Goal: Task Accomplishment & Management: Use online tool/utility

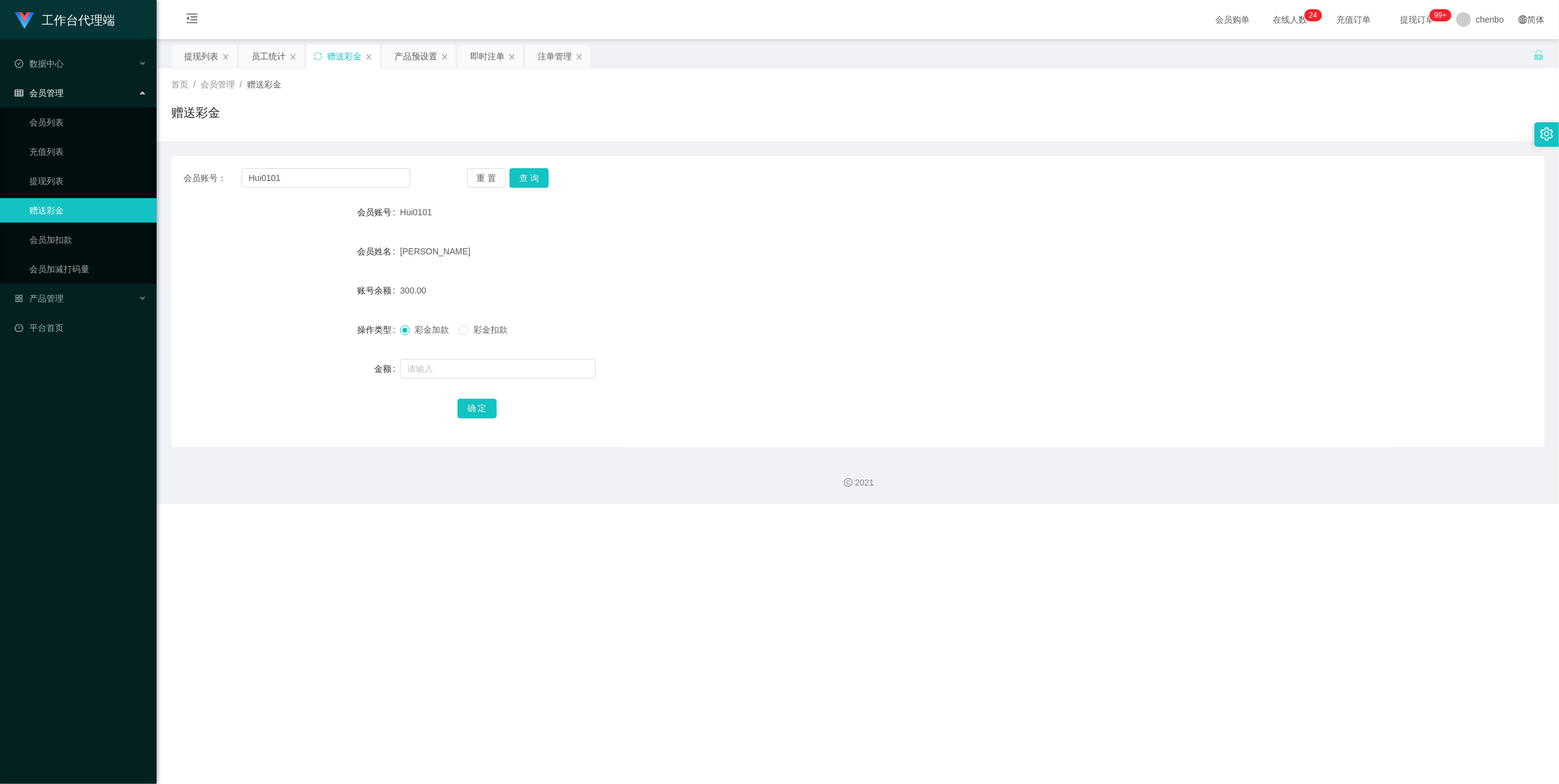
click at [283, 174] on input "Hui0101" at bounding box center [325, 178] width 169 height 19
click at [547, 173] on button "查 询" at bounding box center [528, 178] width 39 height 19
click at [438, 379] on div at bounding box center [800, 368] width 801 height 24
click at [450, 368] on input "text" at bounding box center [497, 368] width 195 height 19
type input "184"
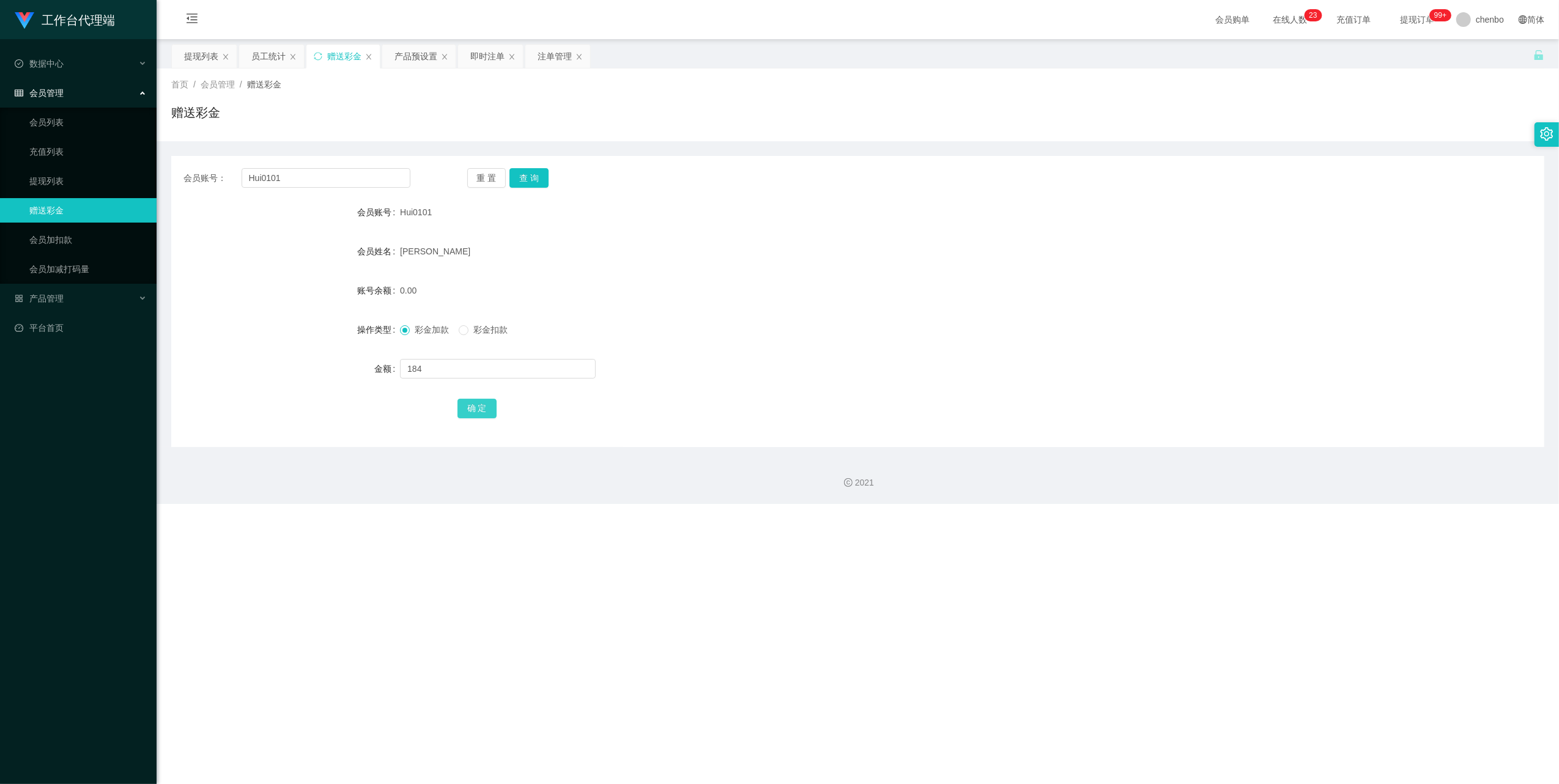
click at [467, 406] on button "确 定" at bounding box center [476, 408] width 39 height 19
click at [801, 299] on div "184.00" at bounding box center [800, 290] width 801 height 24
click at [61, 182] on link "提现列表" at bounding box center [88, 180] width 117 height 24
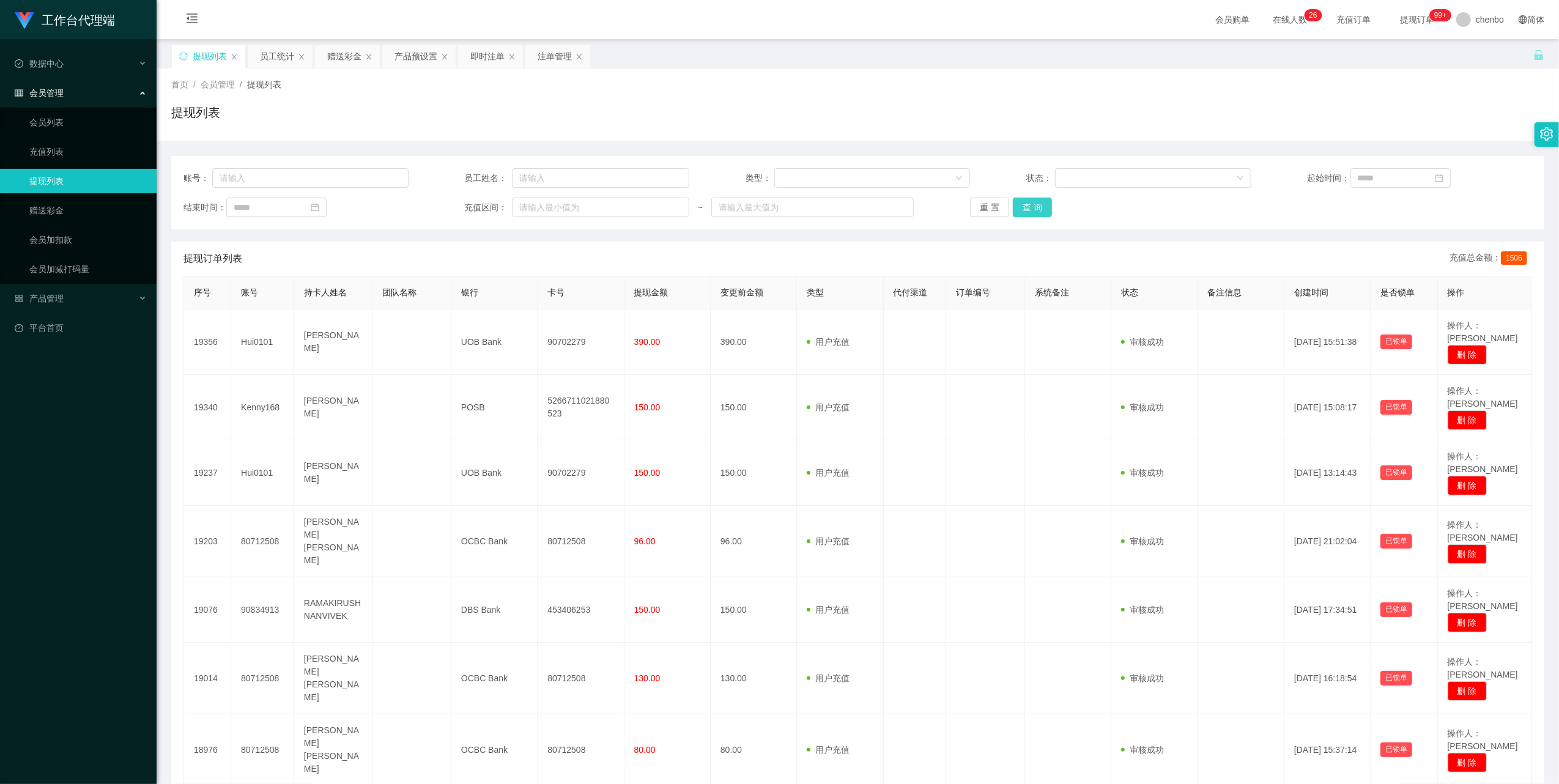
click at [1046, 202] on button "查 询" at bounding box center [1032, 207] width 39 height 19
click at [1045, 205] on div "重 置 查 询" at bounding box center [1083, 207] width 225 height 19
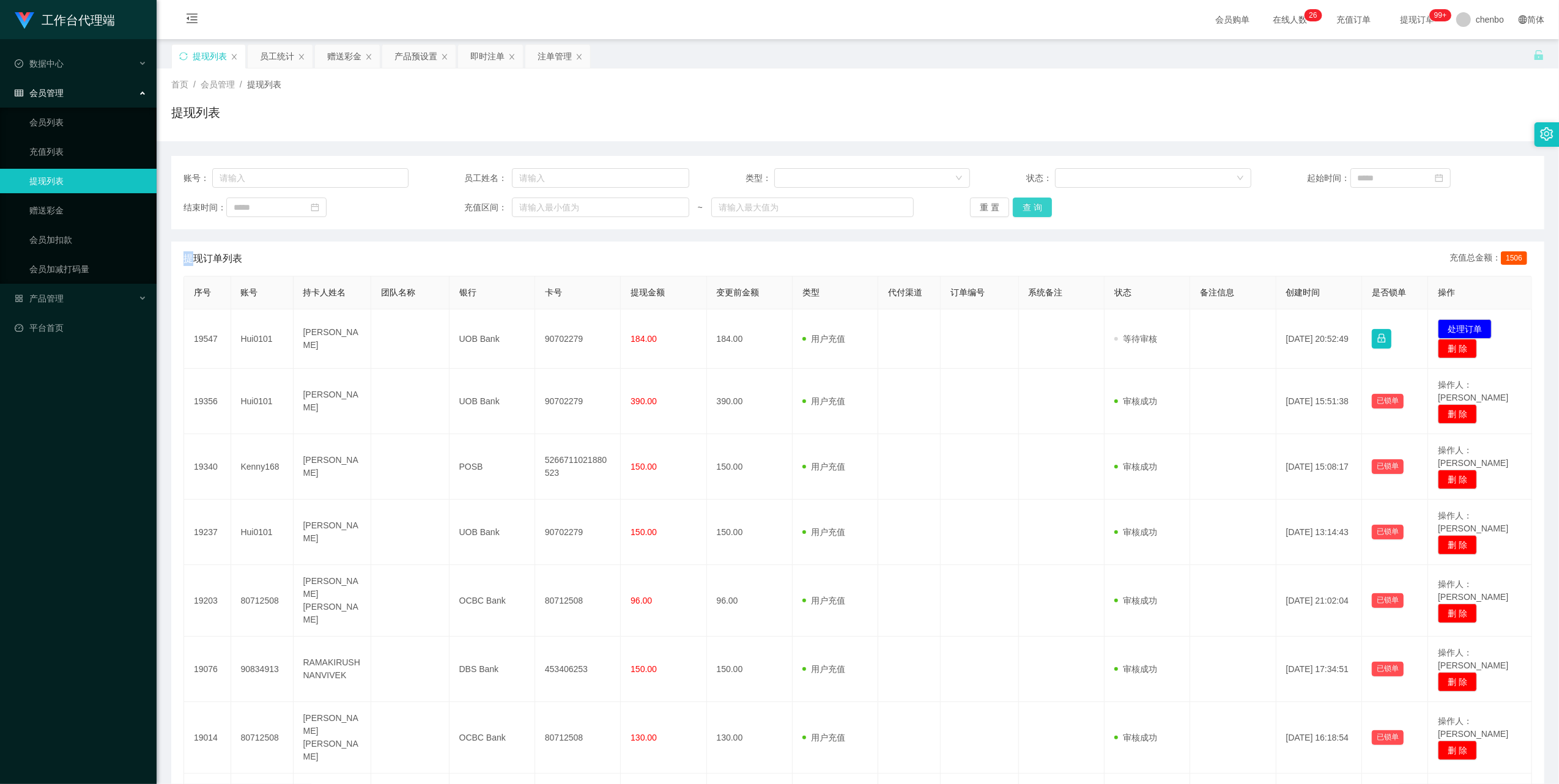
drag, startPoint x: 1043, startPoint y: 205, endPoint x: 1033, endPoint y: 203, distance: 10.2
click at [1033, 203] on button "查 询" at bounding box center [1032, 207] width 39 height 19
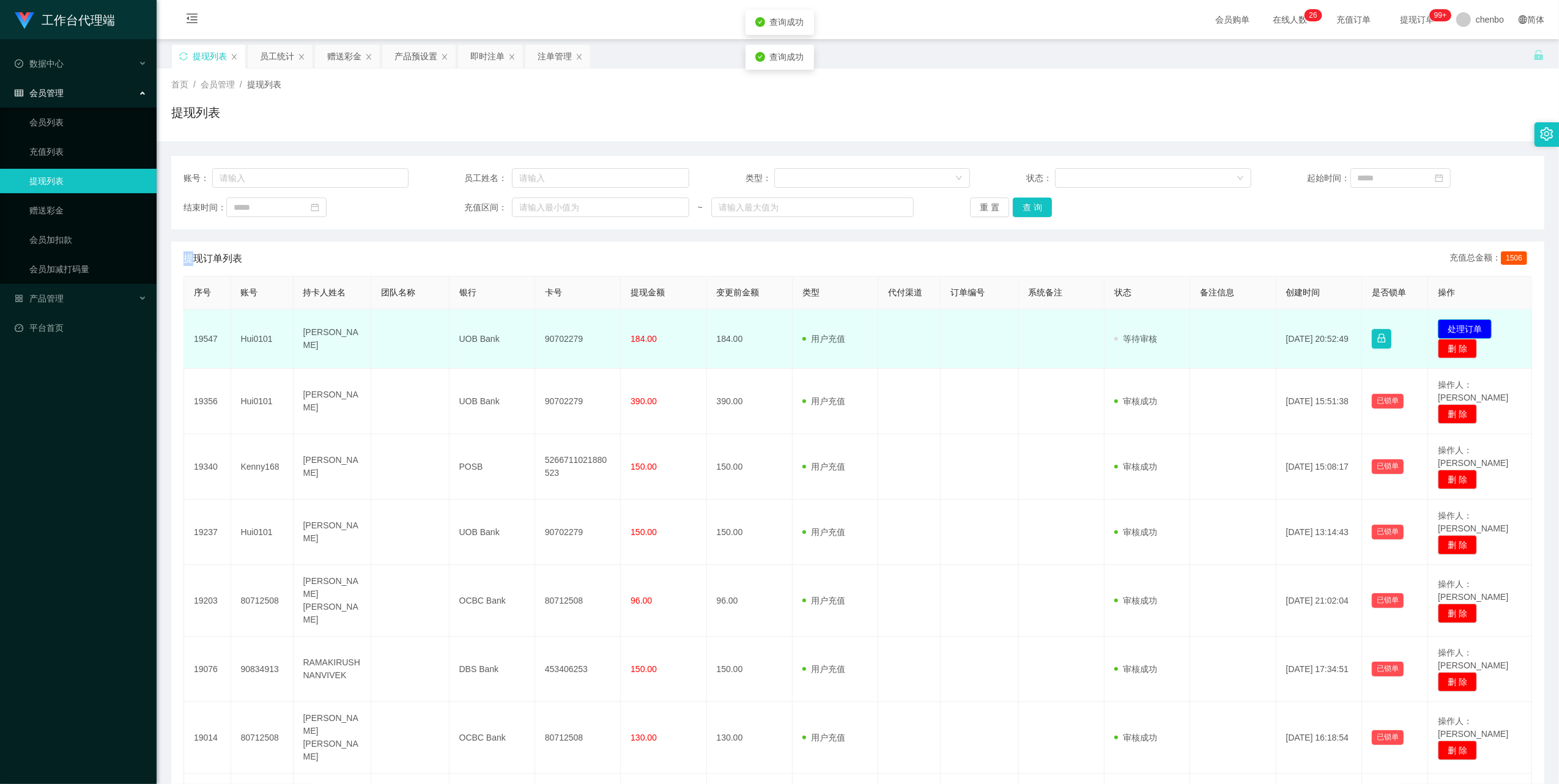
click at [1465, 324] on button "处理订单" at bounding box center [1464, 329] width 54 height 19
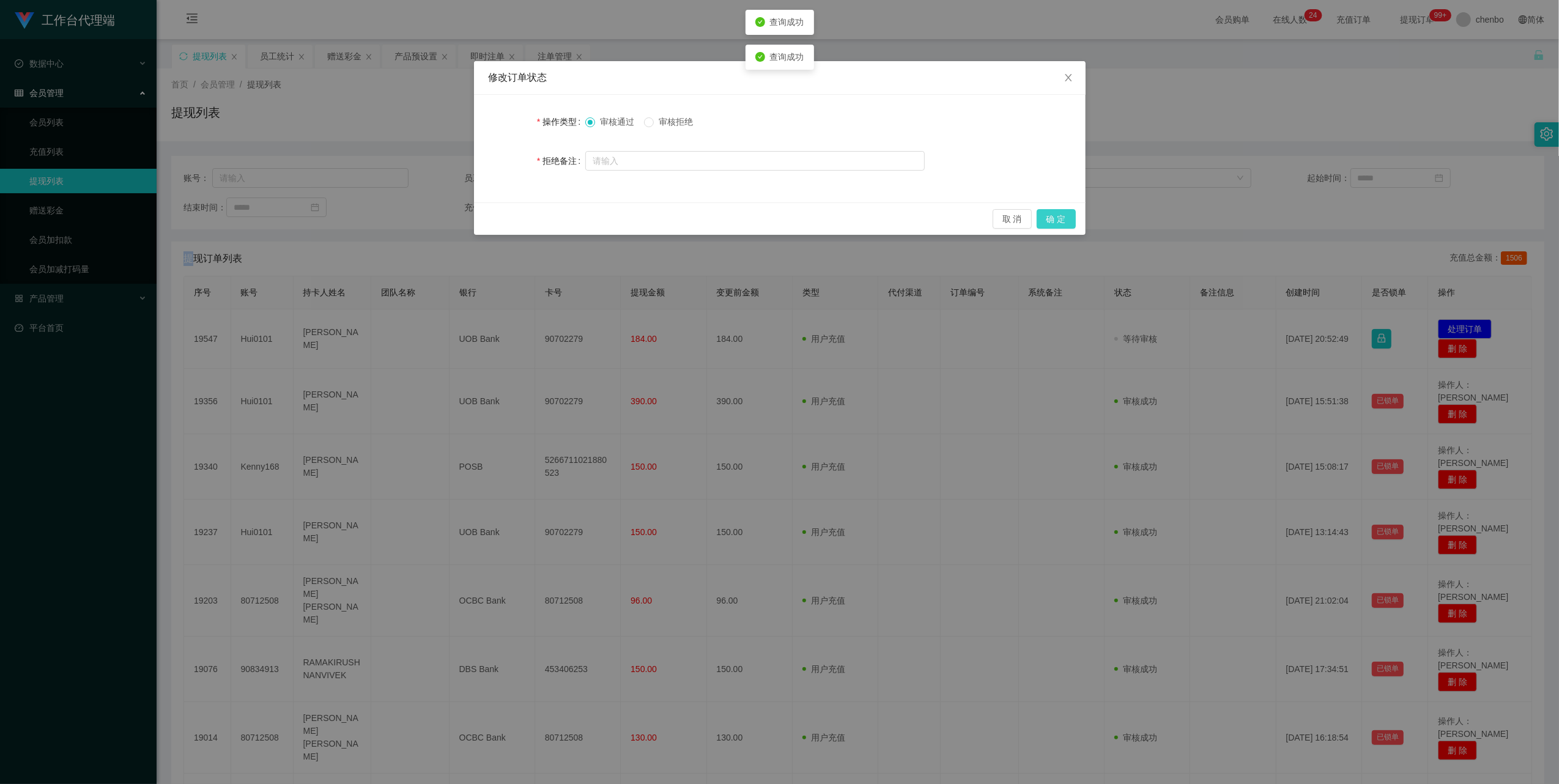
click at [1056, 221] on button "确 定" at bounding box center [1056, 218] width 39 height 19
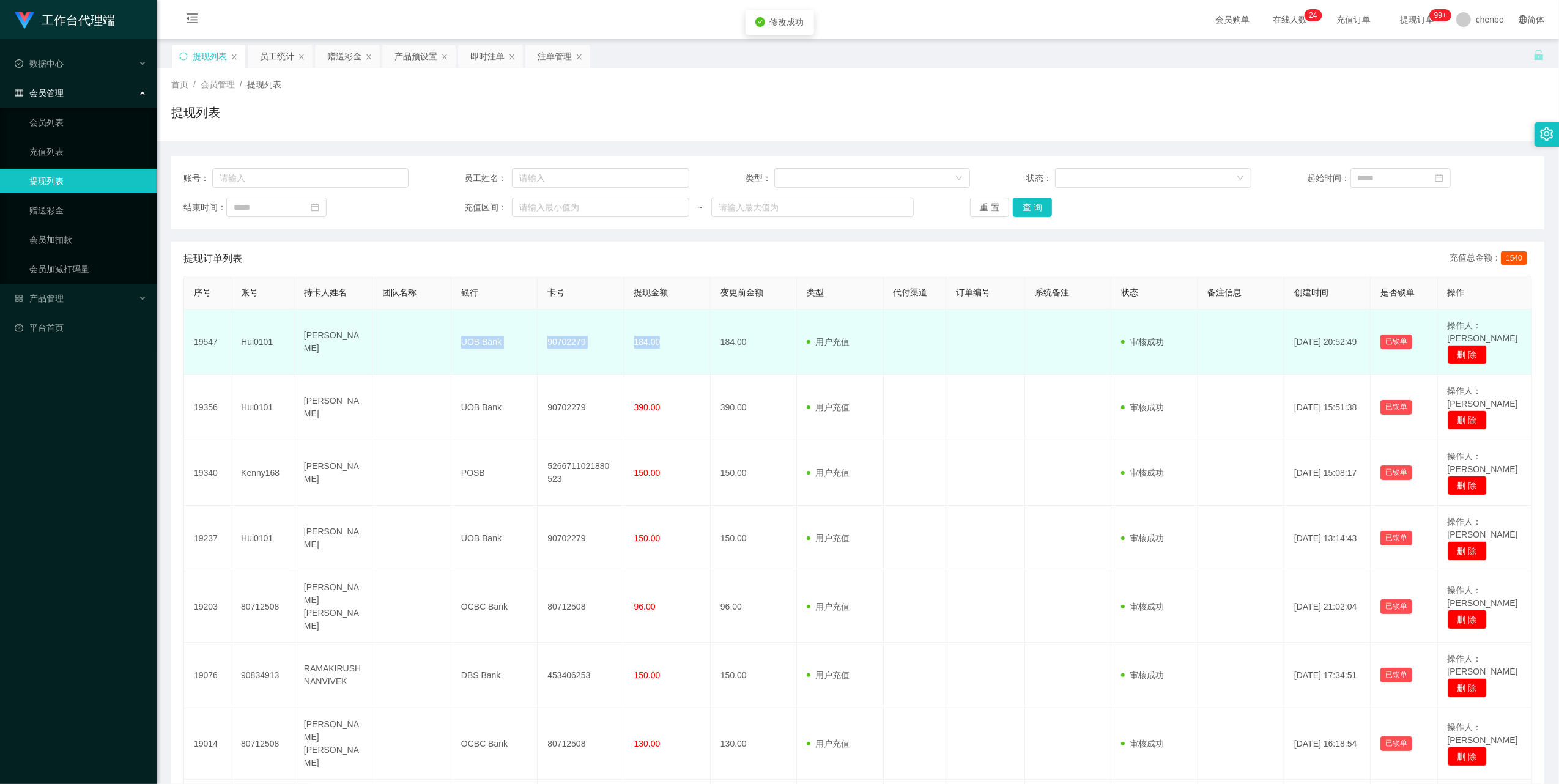
drag, startPoint x: 429, startPoint y: 338, endPoint x: 683, endPoint y: 343, distance: 254.0
click at [683, 343] on tr "19547 Hui0101 [PERSON_NAME] UOB Bank 90702279 184.00 184.00 用户充值 人工扣款 审核驳回 审核成功…" at bounding box center [858, 342] width 1348 height 65
drag, startPoint x: 683, startPoint y: 343, endPoint x: 346, endPoint y: 348, distance: 337.0
click at [367, 358] on td "[PERSON_NAME]" at bounding box center [334, 342] width 79 height 65
drag, startPoint x: 289, startPoint y: 333, endPoint x: 645, endPoint y: 336, distance: 356.0
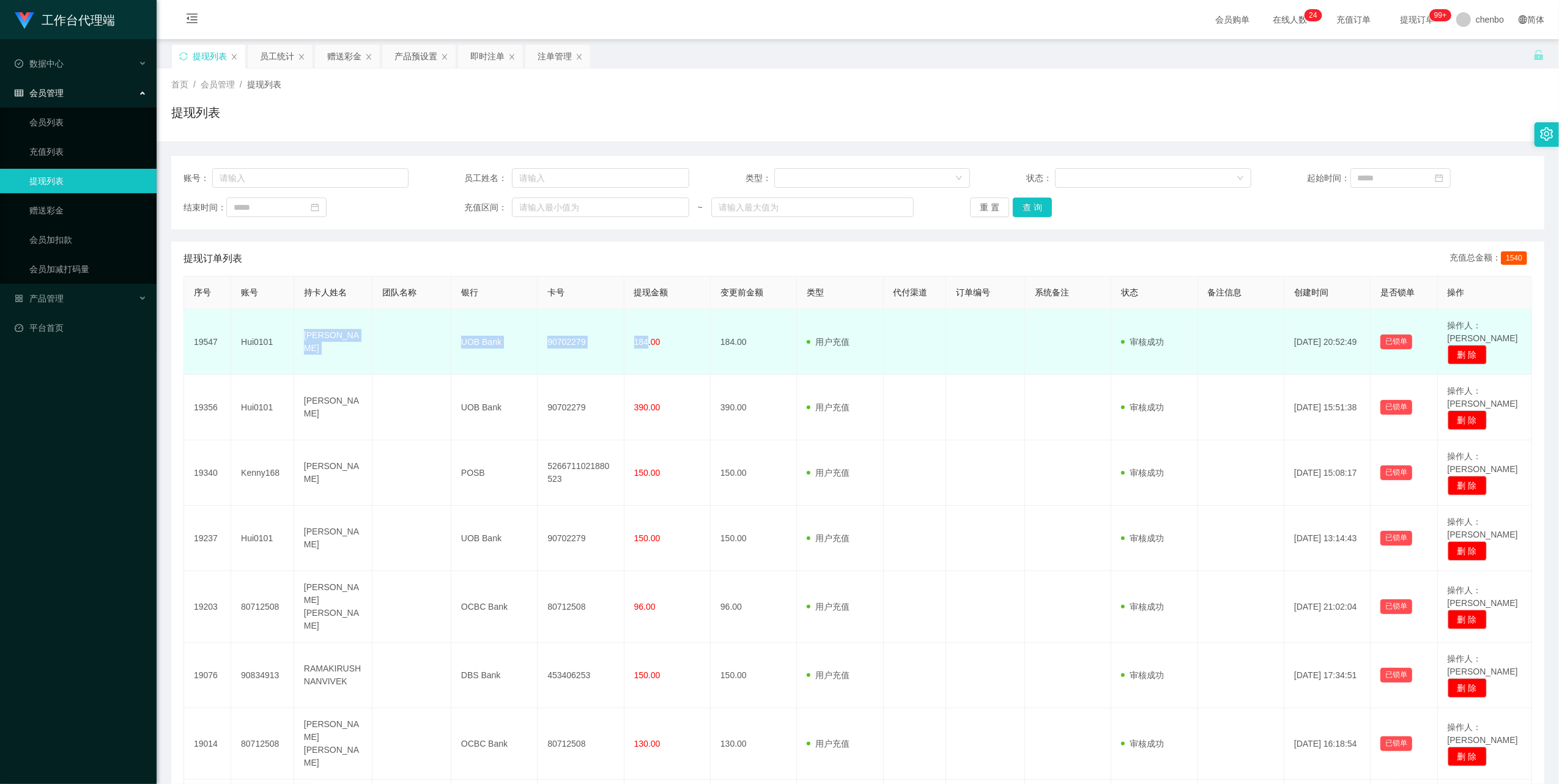
click at [645, 336] on tr "19547 Hui0101 [PERSON_NAME] UOB Bank 90702279 184.00 184.00 用户充值 人工扣款 审核驳回 审核成功…" at bounding box center [858, 342] width 1348 height 65
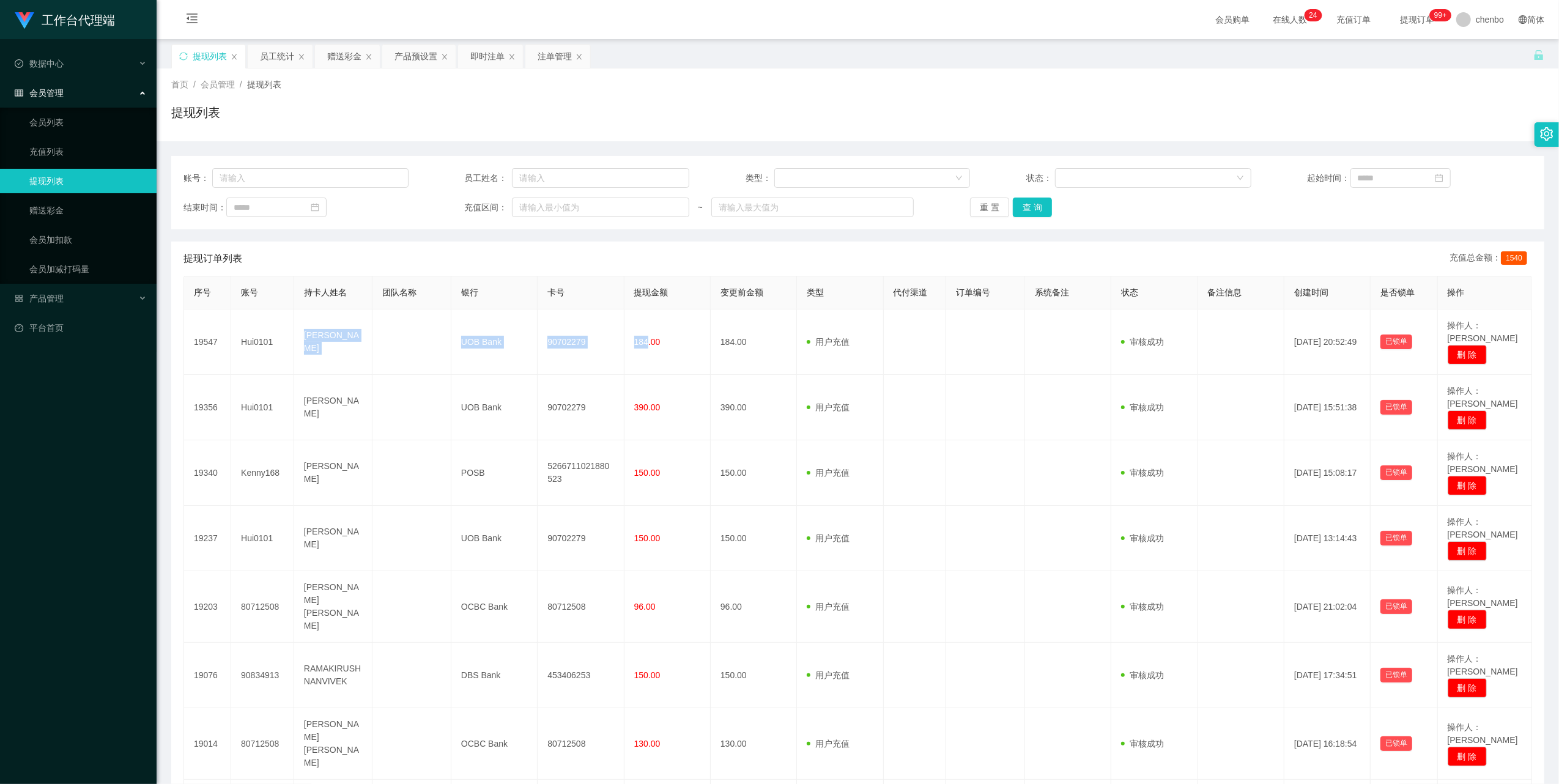
copy tr "[PERSON_NAME] UOB Bank 90702279 184"
click at [62, 205] on link "赠送彩金" at bounding box center [88, 210] width 117 height 24
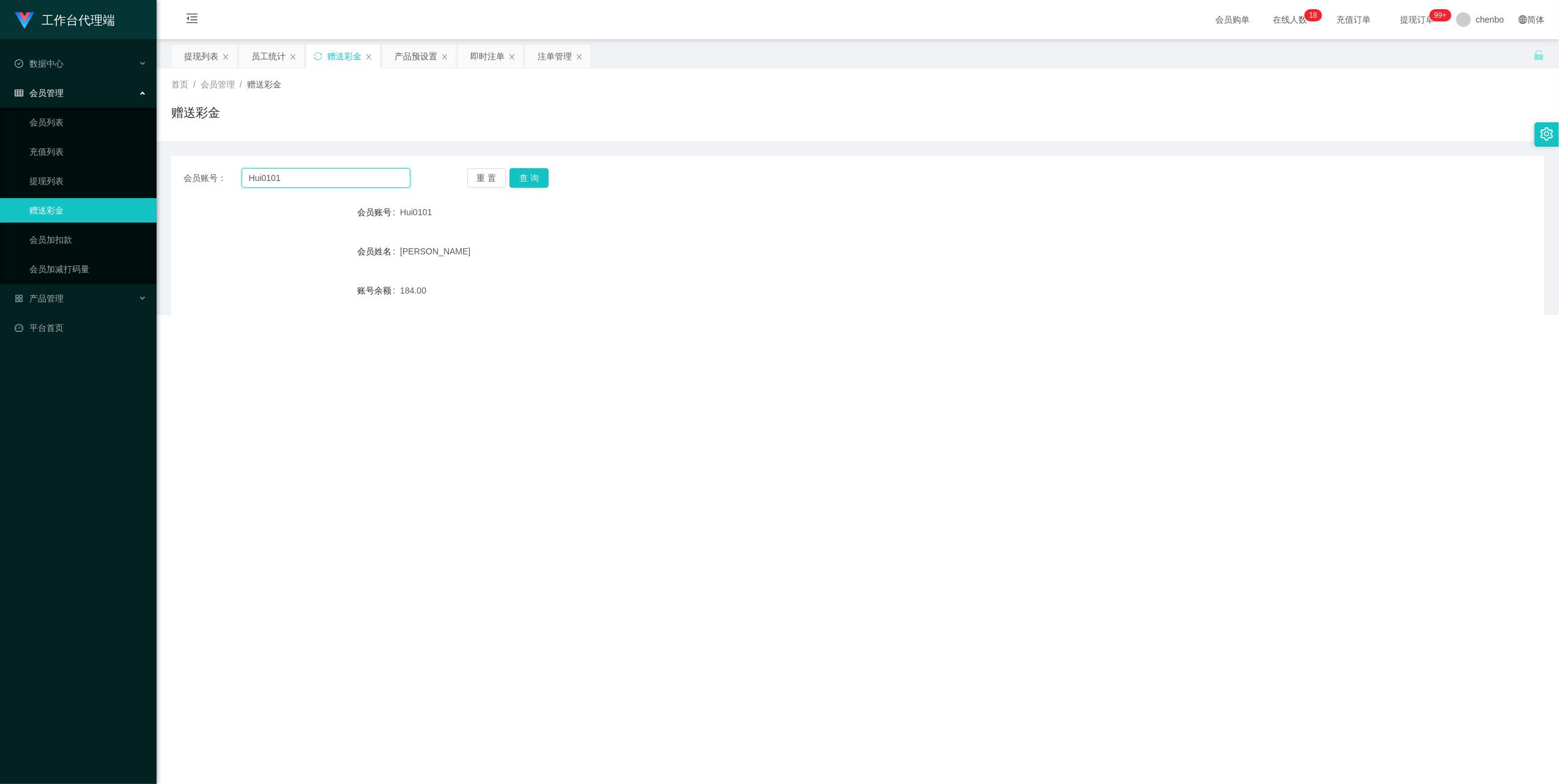
click at [297, 184] on input "Hui0101" at bounding box center [325, 178] width 169 height 19
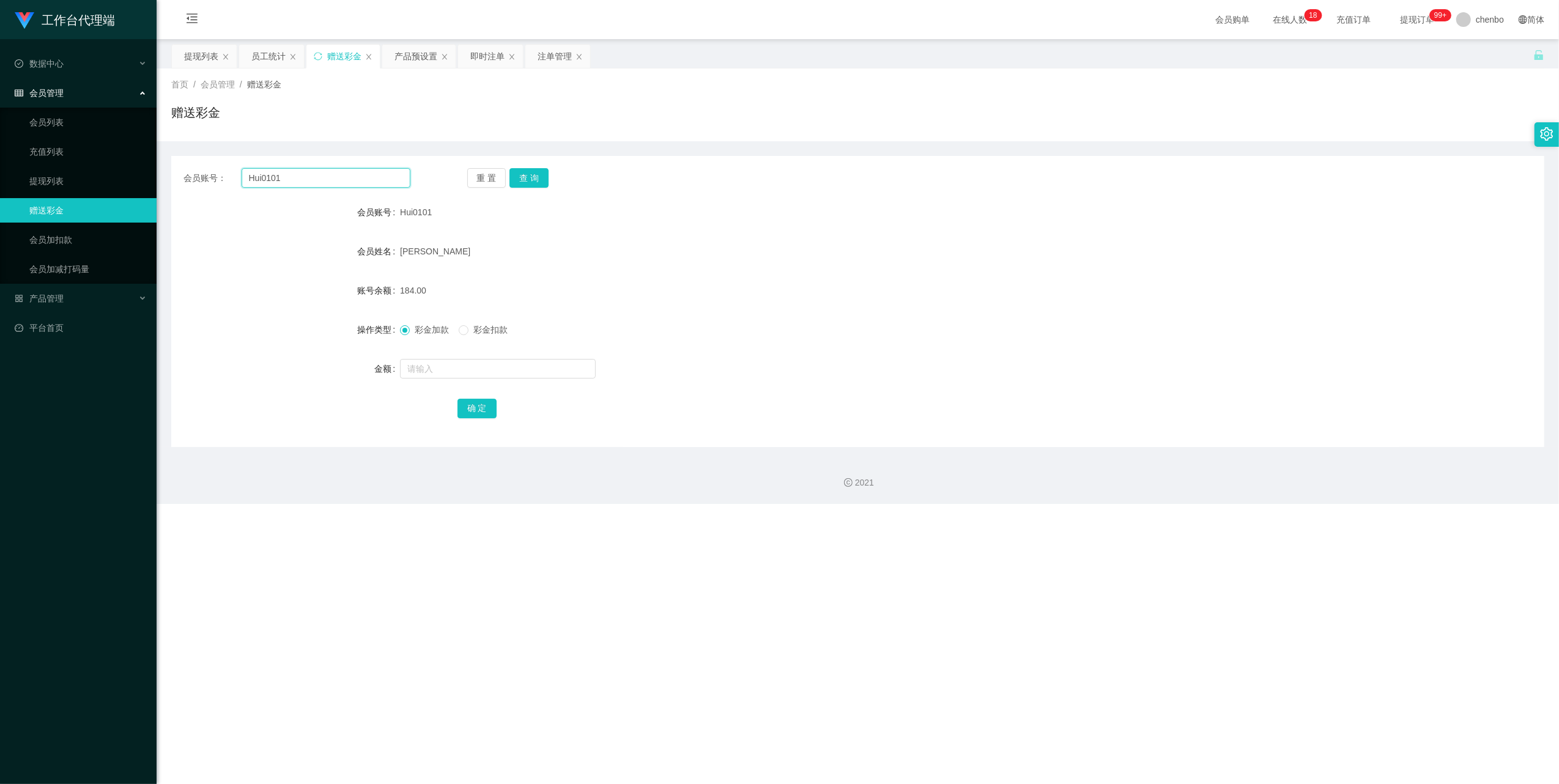
click at [297, 184] on input "Hui0101" at bounding box center [325, 178] width 169 height 19
paste input "Selina"
type input "Selina"
click at [541, 173] on button "查 询" at bounding box center [528, 178] width 39 height 19
click at [453, 374] on input "text" at bounding box center [497, 368] width 195 height 19
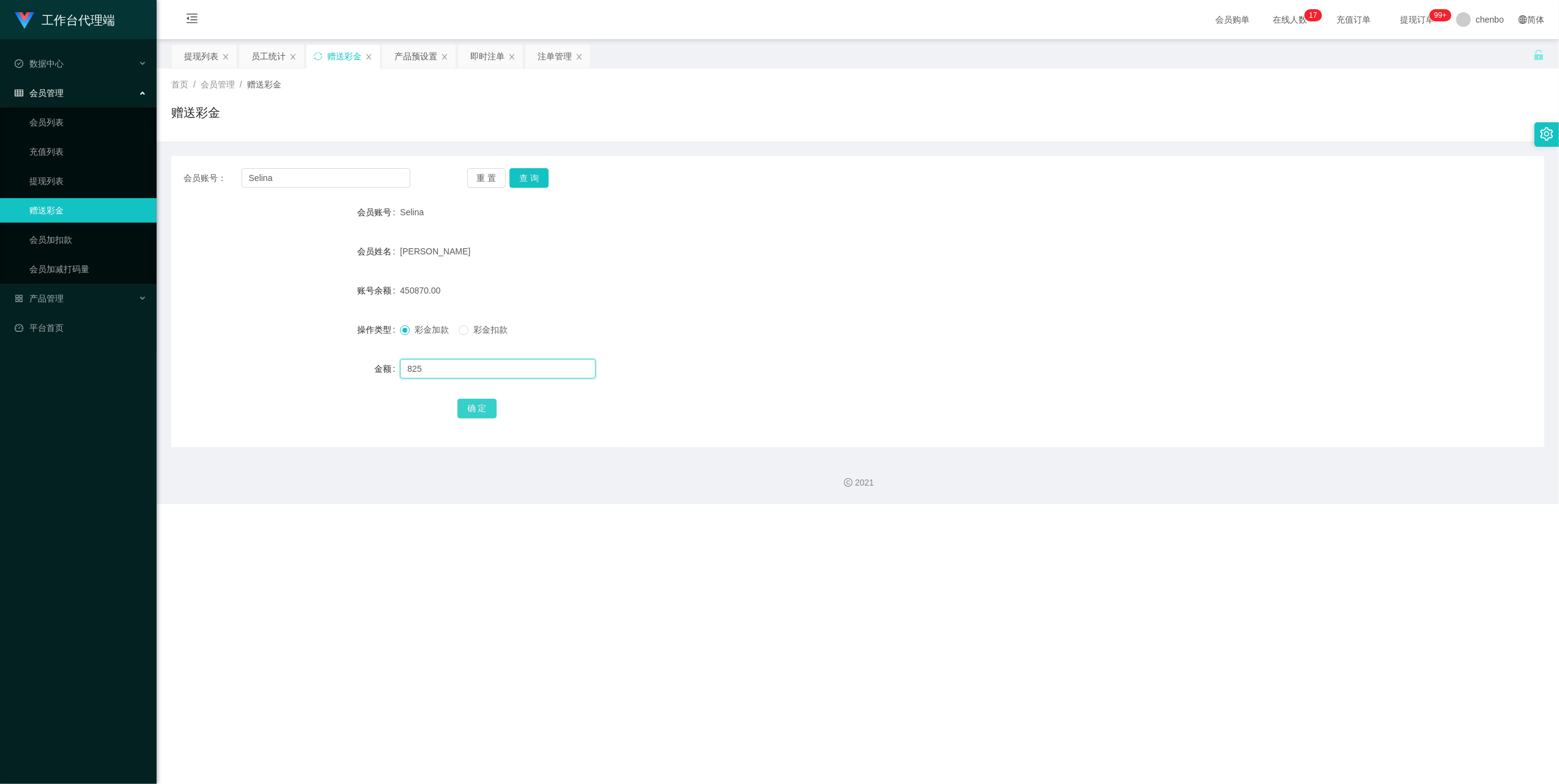
type input "825"
click at [486, 409] on button "确 定" at bounding box center [476, 408] width 39 height 19
